Goal: Task Accomplishment & Management: Use online tool/utility

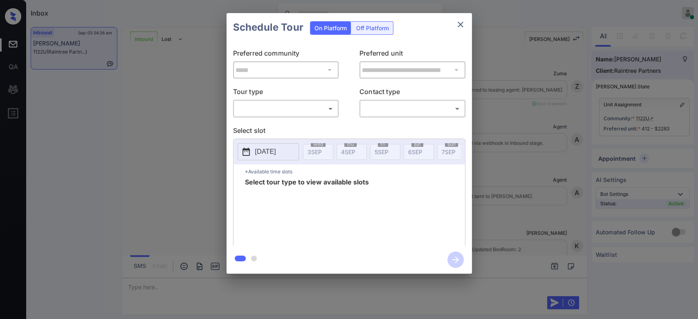
scroll to position [965, 0]
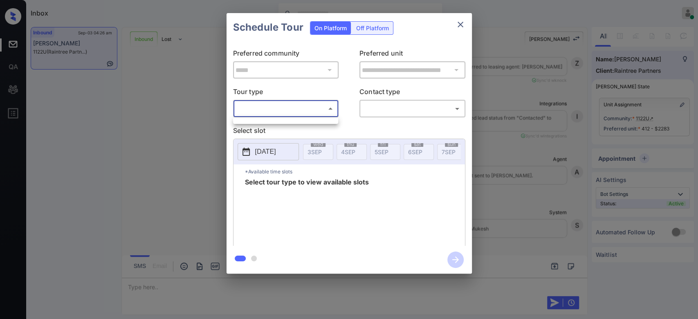
click at [325, 104] on body "Inbox Mukesh Online Set yourself offline Set yourself on break Profile Switch t…" at bounding box center [349, 159] width 698 height 319
click at [268, 122] on div at bounding box center [285, 120] width 105 height 7
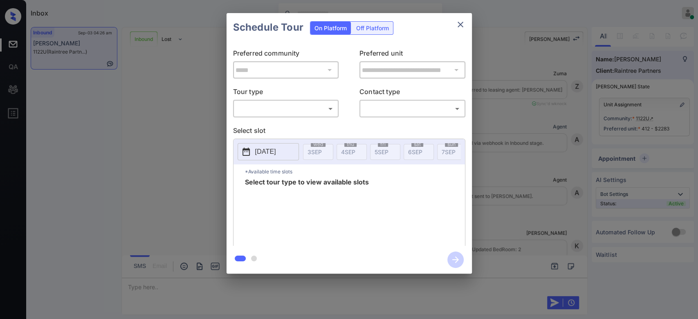
scroll to position [965, 0]
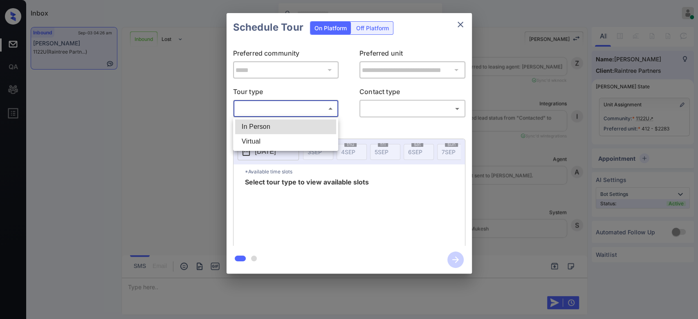
click at [316, 107] on body "Inbox Mukesh Online Set yourself offline Set yourself on break Profile Switch t…" at bounding box center [349, 159] width 698 height 319
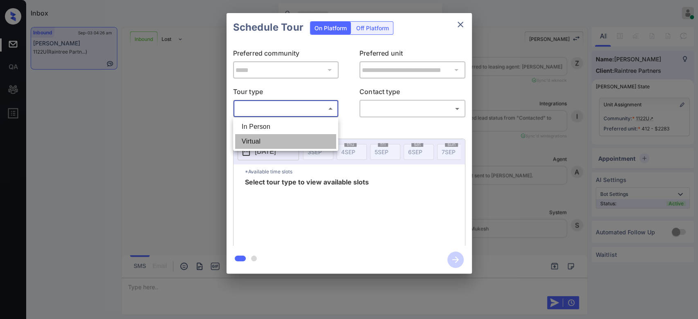
click at [274, 139] on li "Virtual" at bounding box center [285, 141] width 101 height 15
type input "*******"
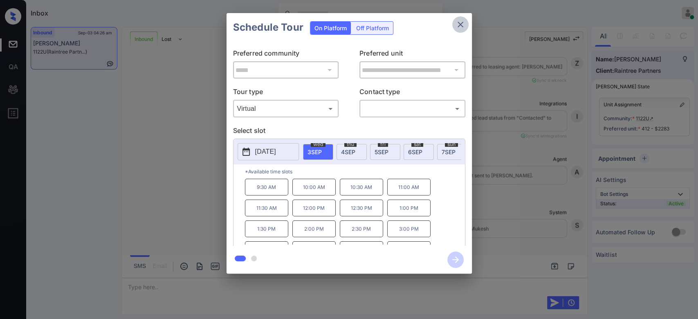
click at [459, 26] on icon "close" at bounding box center [461, 25] width 6 height 6
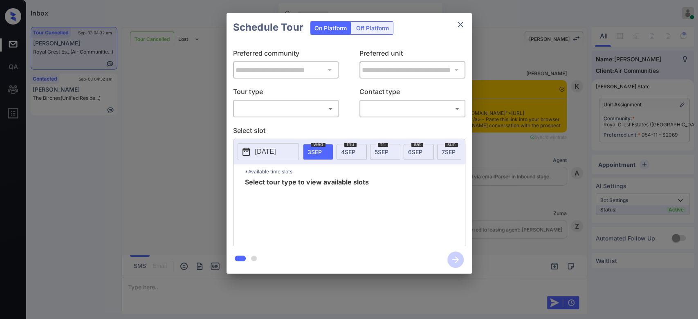
scroll to position [4258, 0]
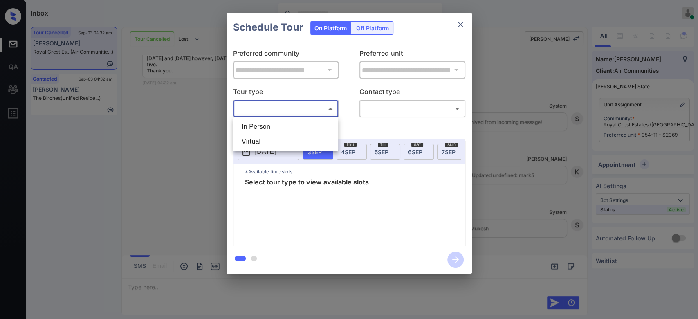
click at [310, 103] on body "Inbox Mukesh Online Set yourself offline Set yourself on break Profile Switch t…" at bounding box center [349, 159] width 698 height 319
click at [282, 125] on li "In Person" at bounding box center [285, 126] width 101 height 15
type input "********"
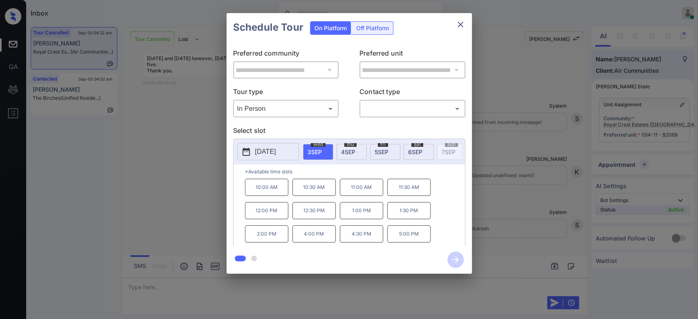
click at [347, 144] on span "thu" at bounding box center [350, 144] width 12 height 5
click at [462, 21] on icon "close" at bounding box center [461, 25] width 10 height 10
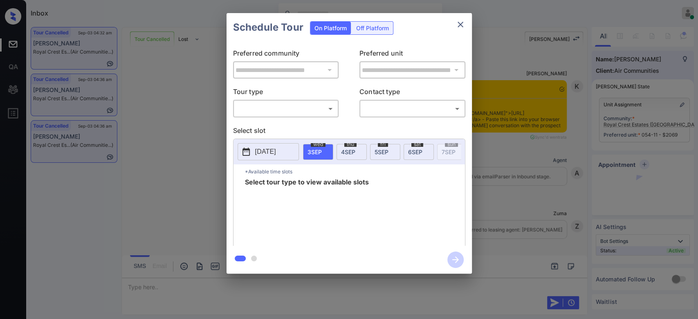
scroll to position [4016, 0]
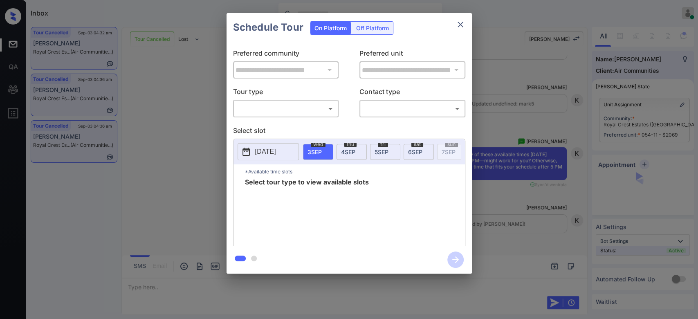
click at [305, 112] on body "Inbox Mukesh Online Set yourself offline Set yourself on break Profile Switch t…" at bounding box center [349, 159] width 698 height 319
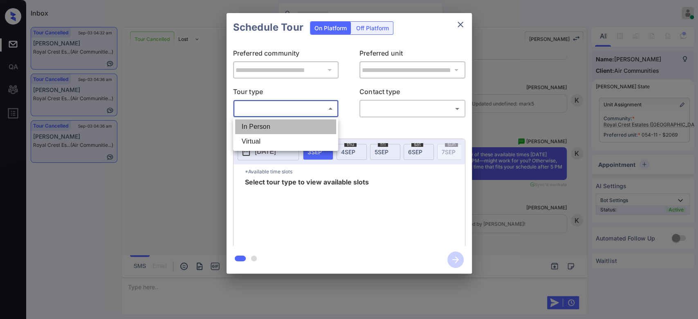
click at [288, 121] on li "In Person" at bounding box center [285, 126] width 101 height 15
type input "********"
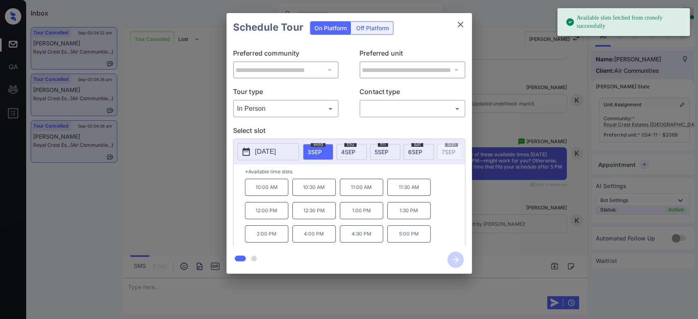
click at [378, 151] on span "5 SEP" at bounding box center [382, 151] width 14 height 7
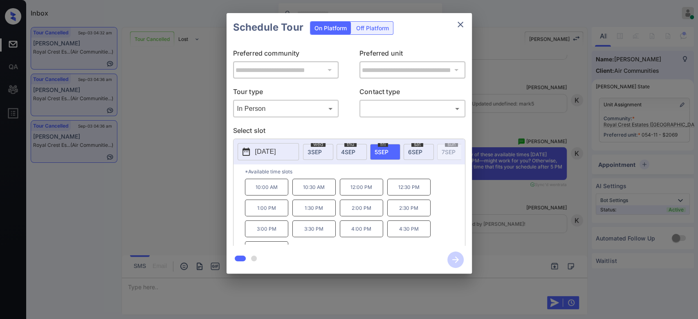
scroll to position [13, 0]
click at [419, 146] on span "sat" at bounding box center [417, 144] width 12 height 5
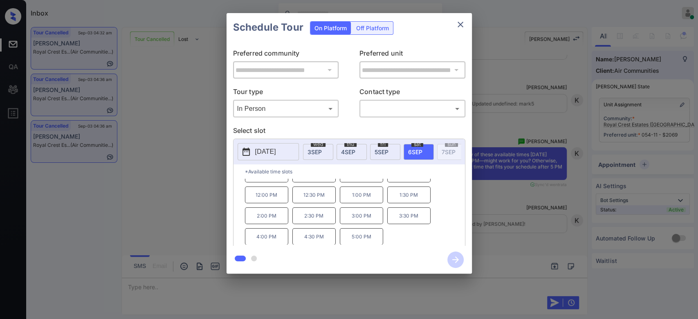
scroll to position [0, 0]
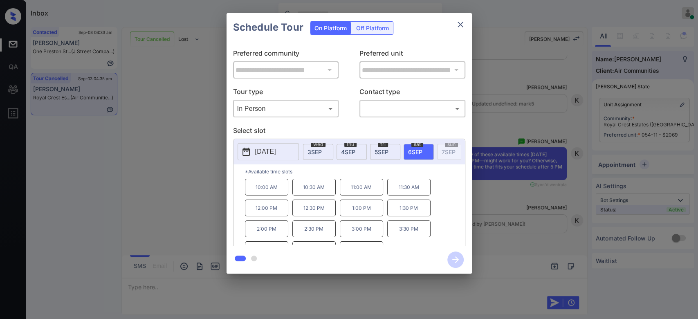
click at [461, 22] on icon "close" at bounding box center [461, 25] width 10 height 10
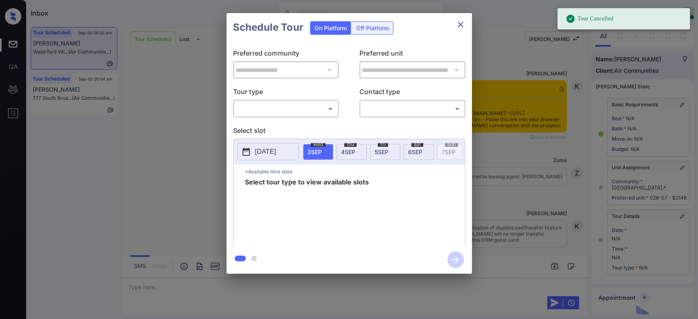
scroll to position [6892, 0]
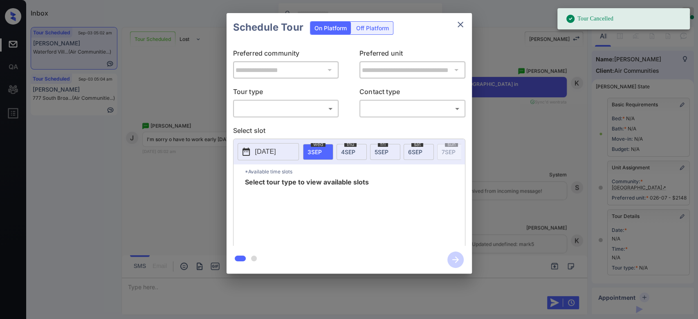
click at [304, 105] on body "Tour Cancelled Inbox Mukesh Online Set yourself offline Set yourself on break P…" at bounding box center [349, 159] width 698 height 319
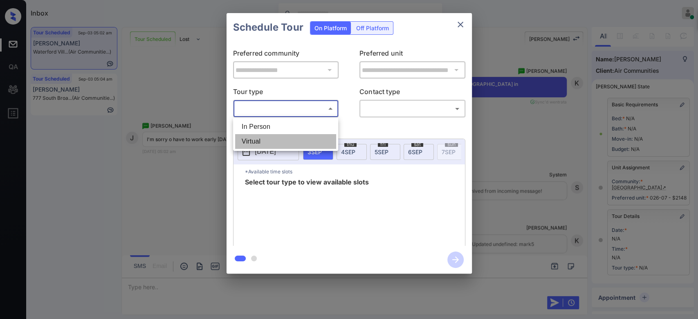
click at [266, 144] on li "Virtual" at bounding box center [285, 141] width 101 height 15
type input "*******"
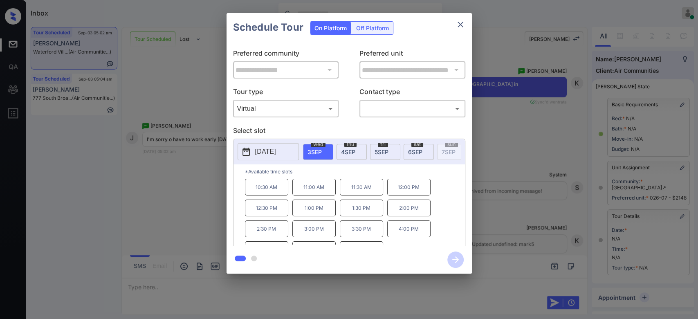
click at [383, 149] on span "5 SEP" at bounding box center [382, 151] width 14 height 7
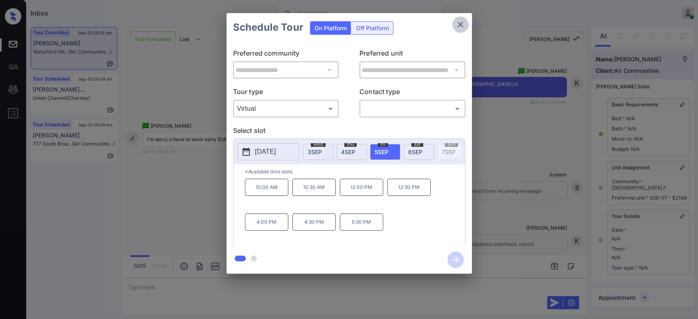
click at [465, 25] on icon "close" at bounding box center [461, 25] width 10 height 10
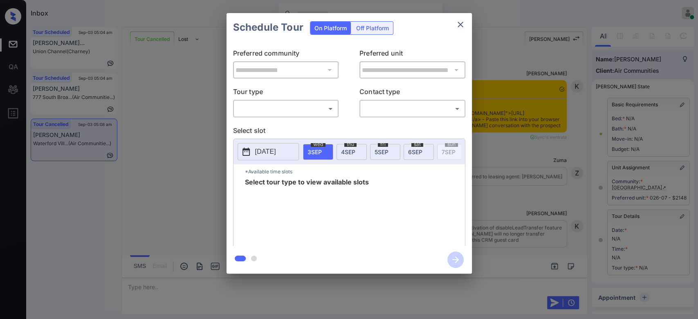
scroll to position [1, 0]
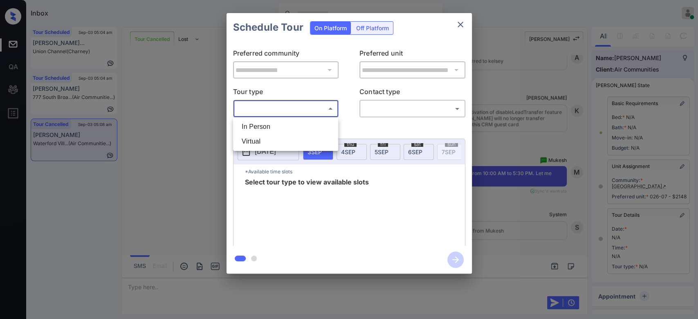
click at [323, 109] on body "Inbox Mukesh Online Set yourself offline Set yourself on break Profile Switch t…" at bounding box center [349, 159] width 698 height 319
click at [282, 136] on li "Virtual" at bounding box center [285, 141] width 101 height 15
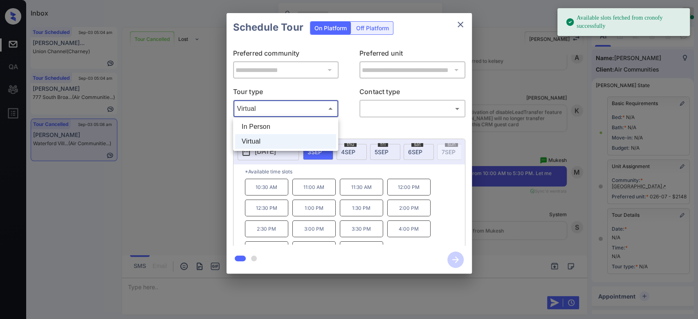
click at [315, 103] on body "Available slots fetched from cronofy successfully Inbox Mukesh Online Set yours…" at bounding box center [349, 159] width 698 height 319
click at [282, 125] on li "In Person" at bounding box center [285, 126] width 101 height 15
type input "********"
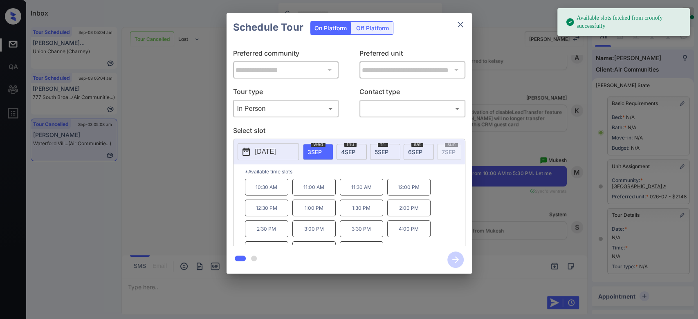
click at [389, 147] on div "[DATE]" at bounding box center [385, 152] width 30 height 16
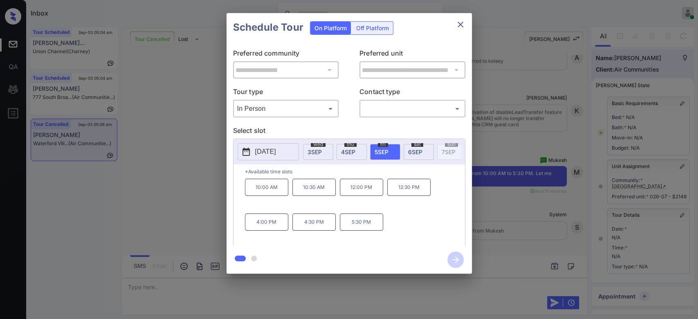
click at [464, 22] on icon "close" at bounding box center [461, 25] width 10 height 10
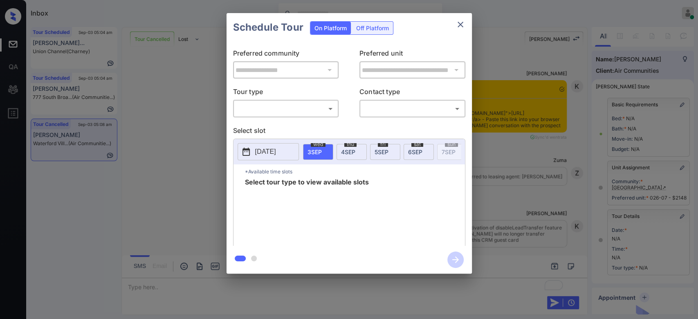
scroll to position [1, 0]
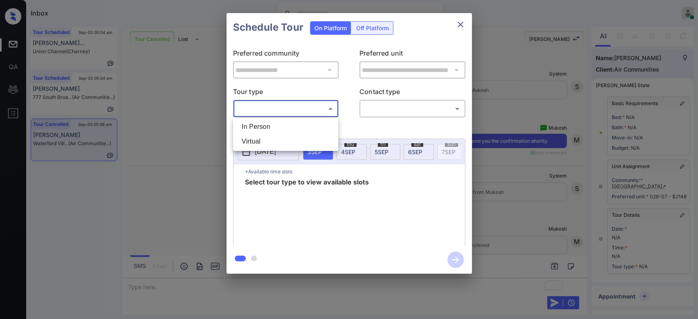
click at [313, 105] on body "Inbox Mukesh Online Set yourself offline Set yourself on break Profile Switch t…" at bounding box center [349, 159] width 698 height 319
click at [270, 125] on li "In Person" at bounding box center [285, 126] width 101 height 15
type input "********"
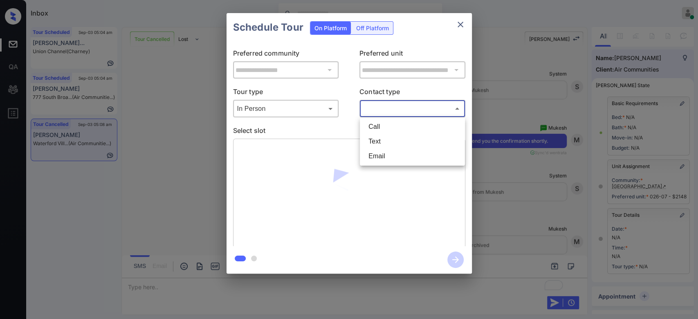
drag, startPoint x: 386, startPoint y: 108, endPoint x: 384, endPoint y: 144, distance: 36.1
click at [384, 144] on body "Inbox Mukesh Online Set yourself offline Set yourself on break Profile Switch t…" at bounding box center [349, 159] width 698 height 319
click at [384, 144] on li "Text" at bounding box center [412, 141] width 101 height 15
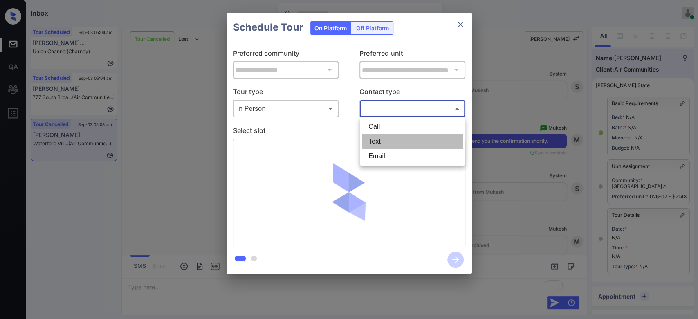
type input "****"
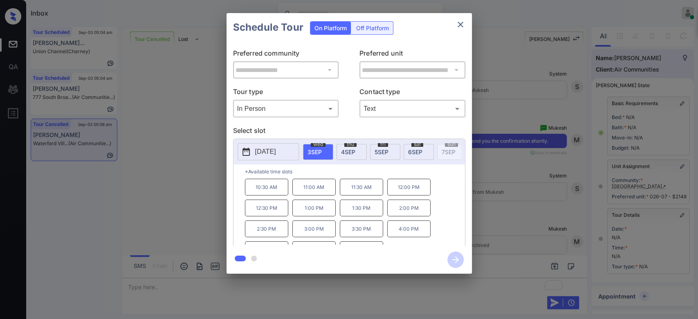
click at [385, 146] on div "fri 5 SEP" at bounding box center [385, 152] width 30 height 16
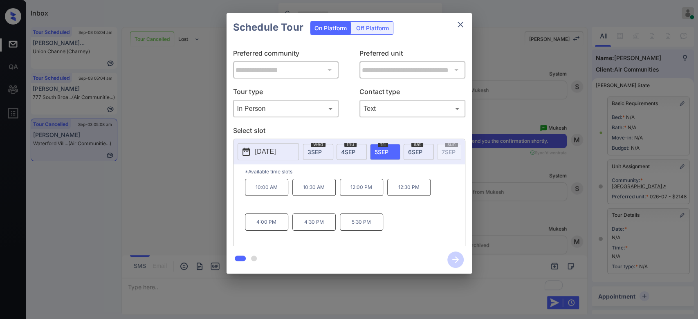
click at [265, 196] on p "10:00 AM" at bounding box center [266, 187] width 43 height 17
click at [457, 259] on icon "button" at bounding box center [455, 259] width 7 height 7
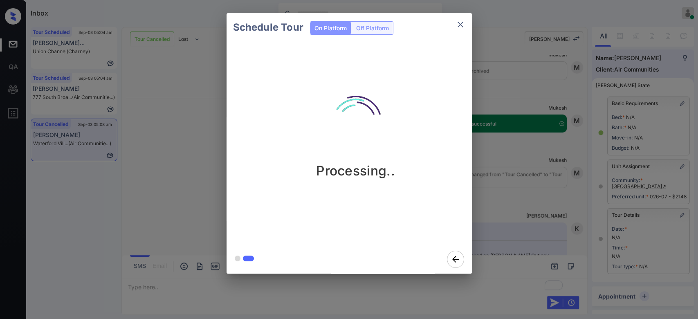
scroll to position [7962, 0]
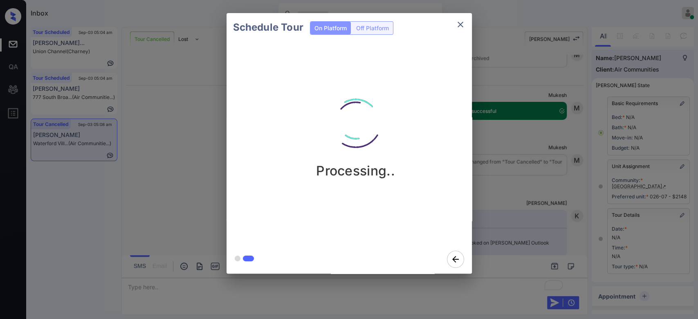
click at [518, 140] on div "Schedule Tour On Platform Off Platform Processing.." at bounding box center [349, 143] width 698 height 287
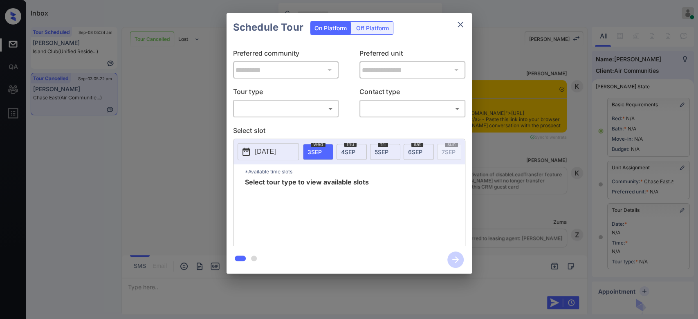
scroll to position [5038, 0]
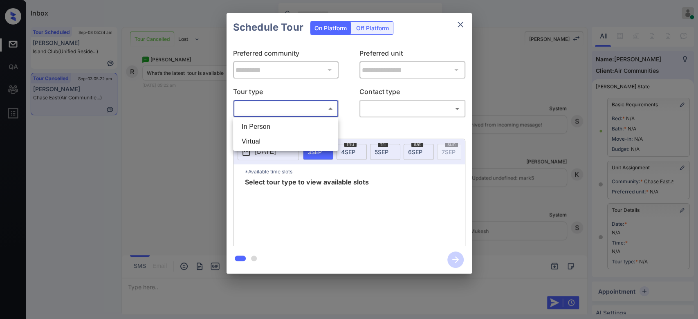
drag, startPoint x: 309, startPoint y: 108, endPoint x: 296, endPoint y: 125, distance: 21.3
click at [296, 125] on body "Inbox Mukesh Online Set yourself offline Set yourself on break Profile Switch t…" at bounding box center [349, 159] width 698 height 319
click at [296, 125] on li "In Person" at bounding box center [285, 126] width 101 height 15
type input "********"
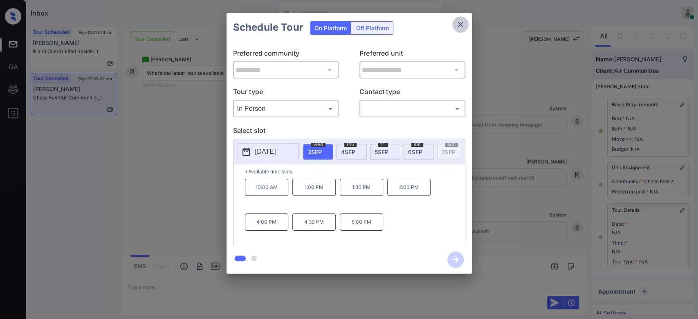
click at [456, 27] on icon "close" at bounding box center [461, 25] width 10 height 10
